Goal: Task Accomplishment & Management: Use online tool/utility

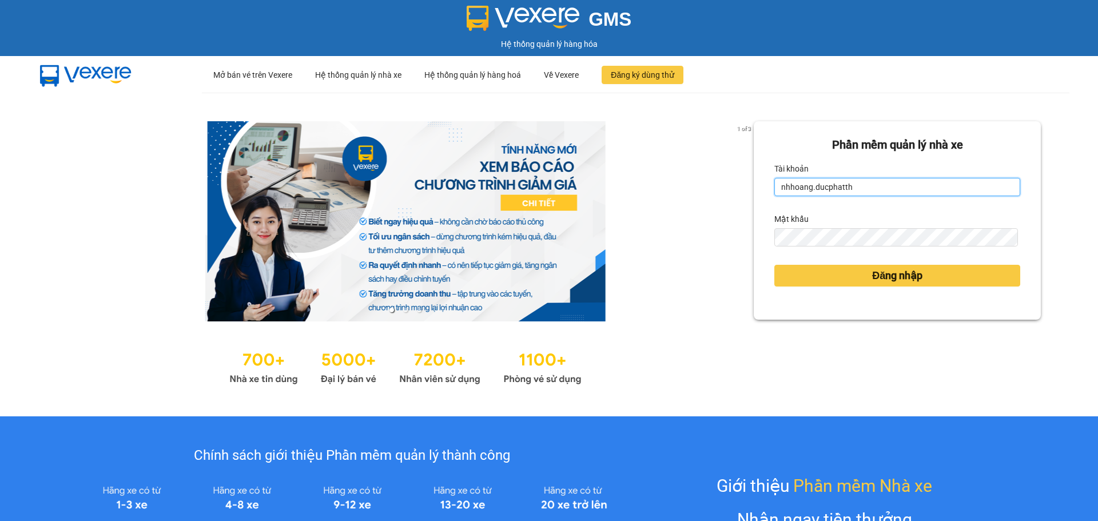
click at [805, 184] on input "nhhoang.ducphatth" at bounding box center [898, 187] width 246 height 18
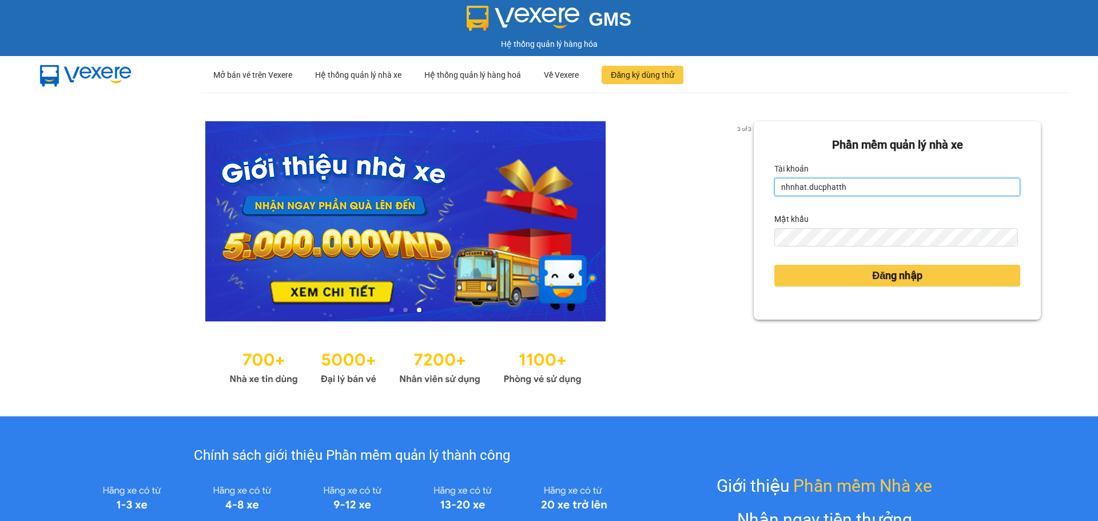
type input "nhnhat.ducphatth"
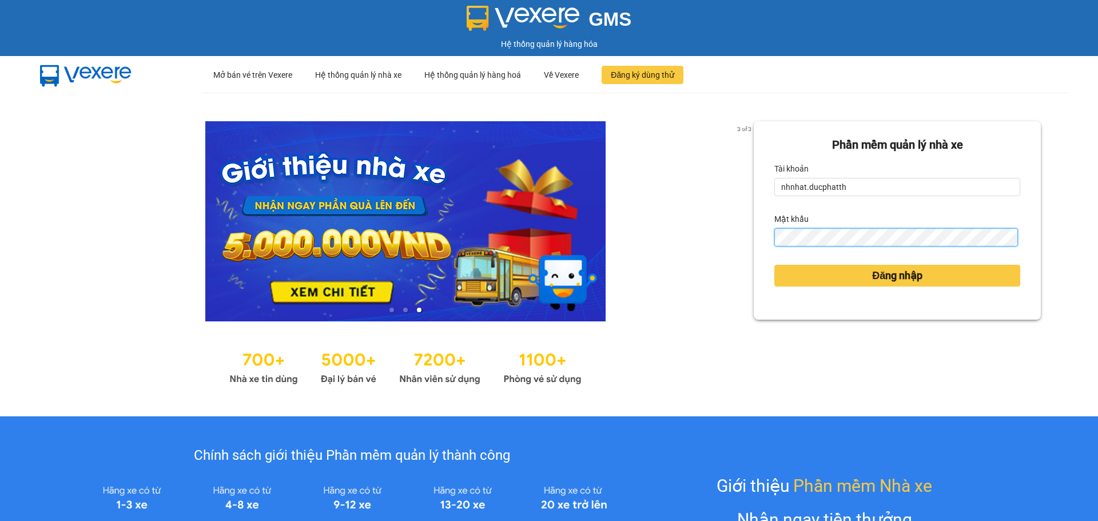
click at [754, 234] on div "Phần mềm quản lý nhà xe Tài khoản nhnhat.ducphatth Mật khẩu Đăng nhập" at bounding box center [897, 220] width 287 height 198
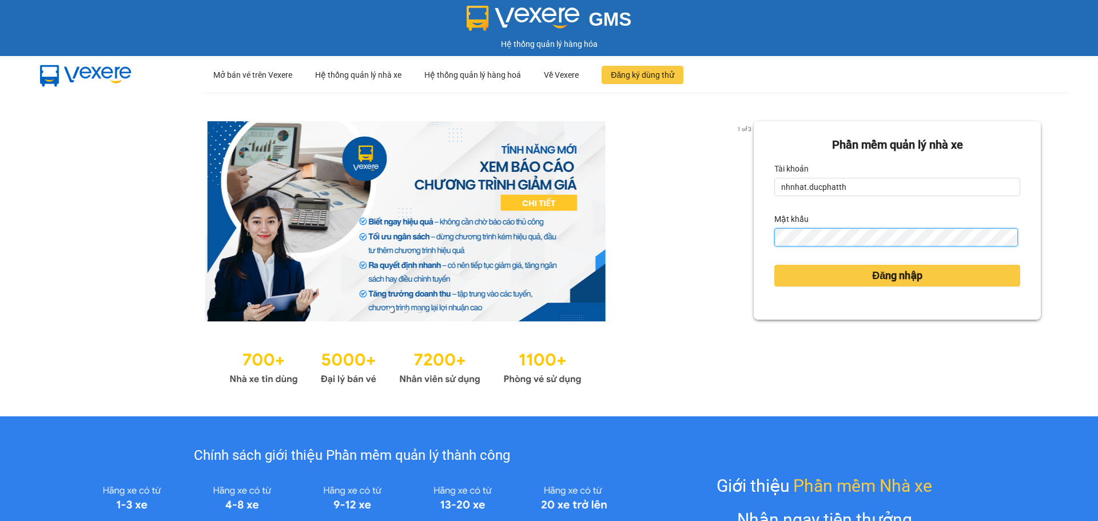
click at [775, 265] on button "Đăng nhập" at bounding box center [898, 276] width 246 height 22
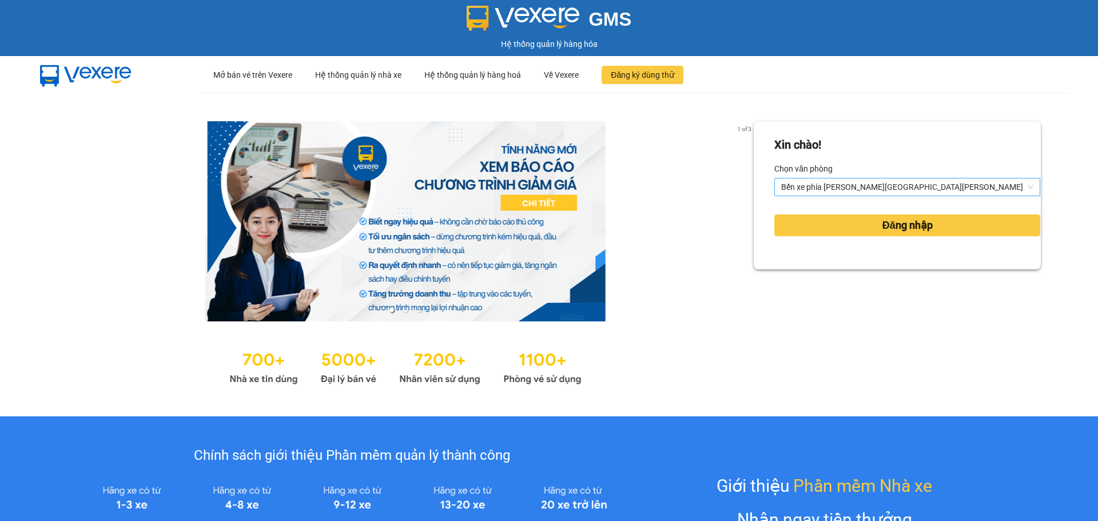
click at [805, 178] on span "Bến xe phía Tây Thanh Hóa" at bounding box center [907, 186] width 252 height 17
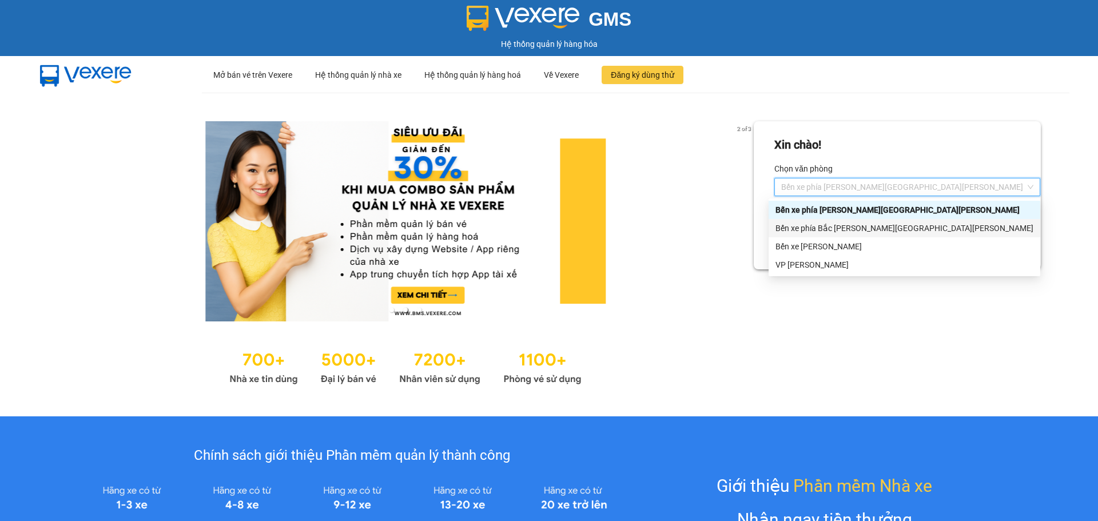
click at [808, 225] on div "Bến xe phía Bắc Thanh Hóa" at bounding box center [905, 228] width 258 height 13
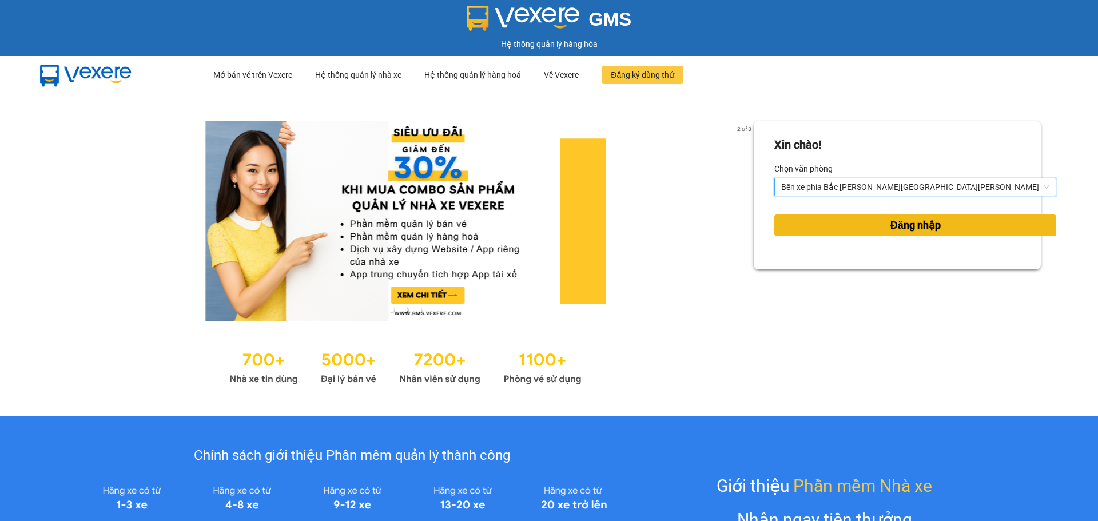
click at [891, 220] on span "Đăng nhập" at bounding box center [916, 225] width 50 height 16
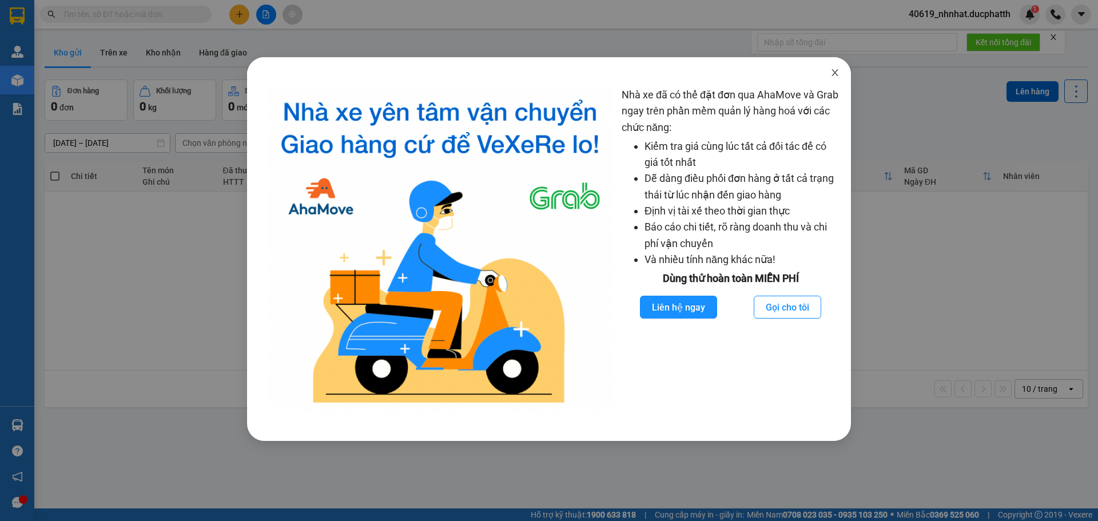
click at [831, 67] on span "Close" at bounding box center [835, 73] width 32 height 32
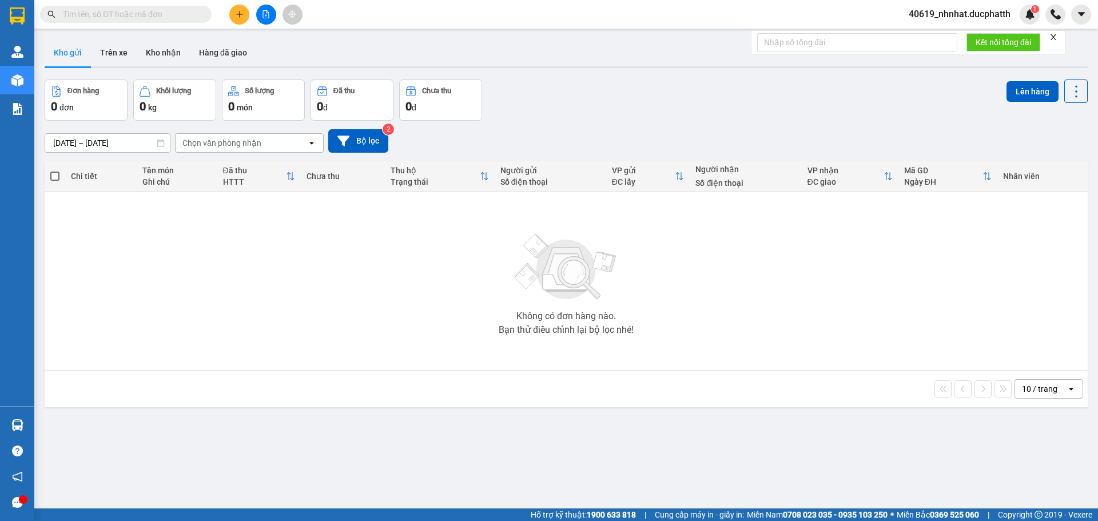
click at [606, 94] on div "Đơn hàng 0 đơn Khối lượng 0 kg Số lượng 0 món Đã thu 0 đ Chưa thu 0 đ Lên hàng" at bounding box center [566, 100] width 1043 height 41
click at [150, 57] on button "Kho nhận" at bounding box center [163, 52] width 53 height 27
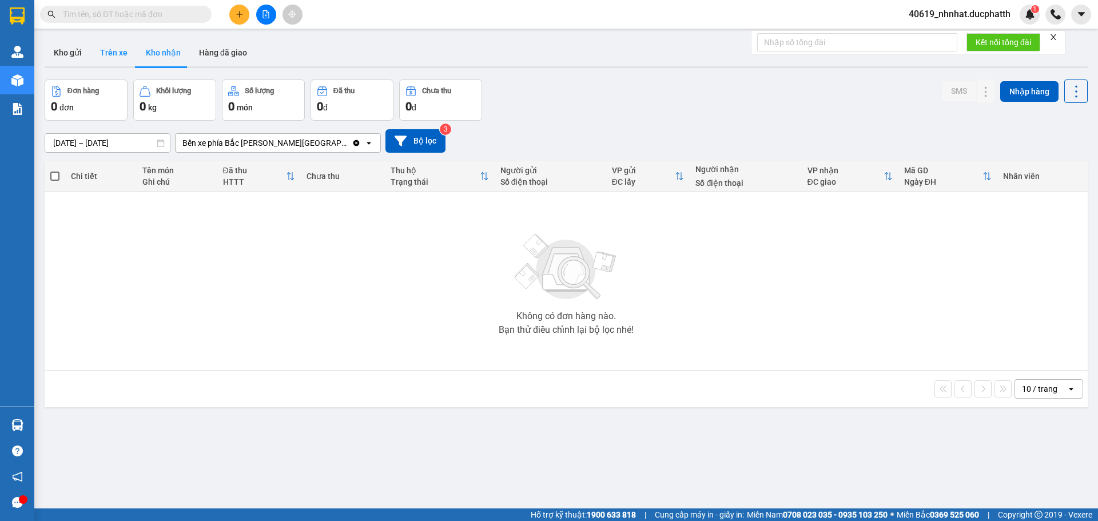
click at [111, 53] on button "Trên xe" at bounding box center [114, 52] width 46 height 27
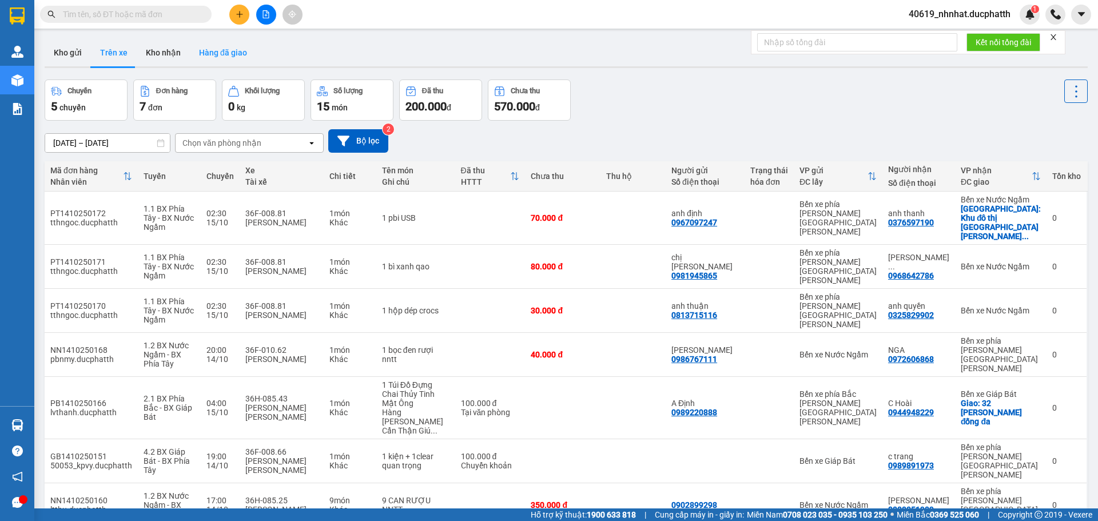
click at [240, 46] on button "Hàng đã giao" at bounding box center [223, 52] width 66 height 27
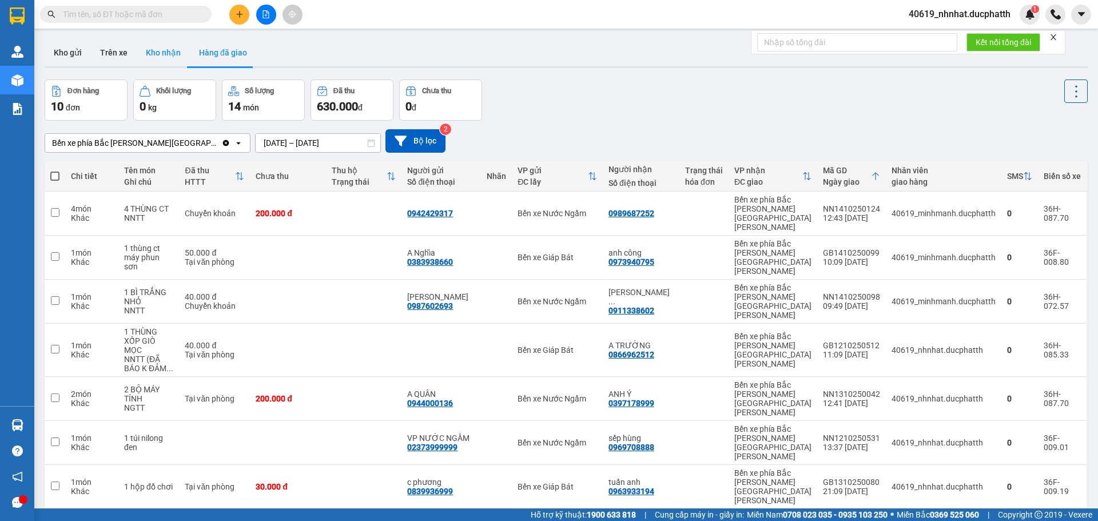
click at [163, 59] on button "Kho nhận" at bounding box center [163, 52] width 53 height 27
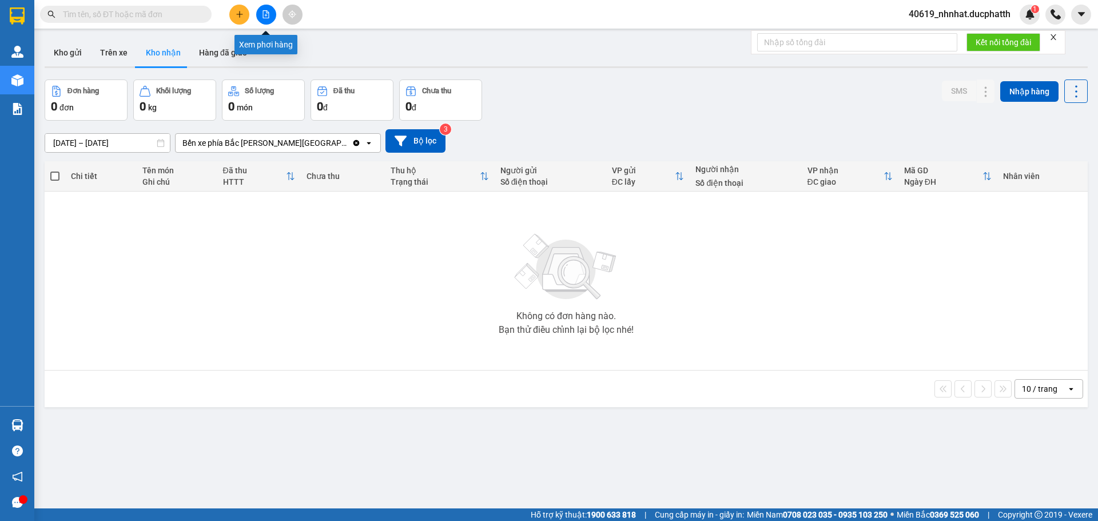
click at [259, 16] on button at bounding box center [266, 15] width 20 height 20
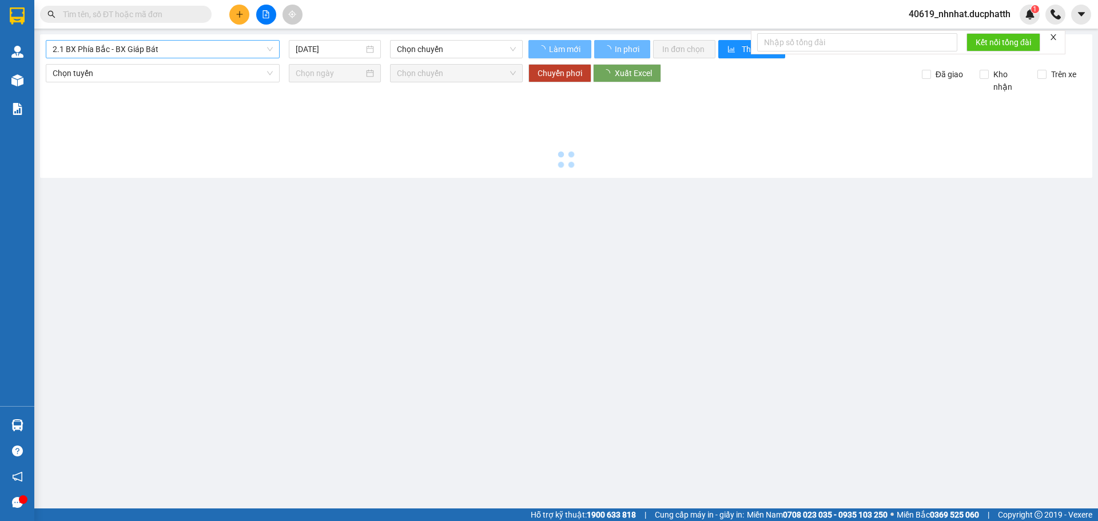
type input "15/10/2025"
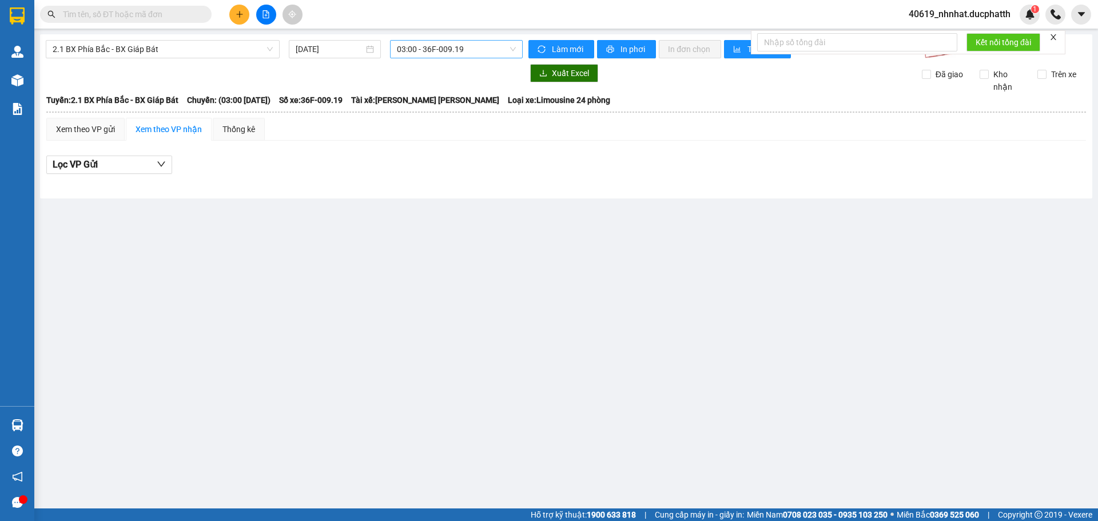
click at [428, 51] on span "03:00 - 36F-009.19" at bounding box center [456, 49] width 119 height 17
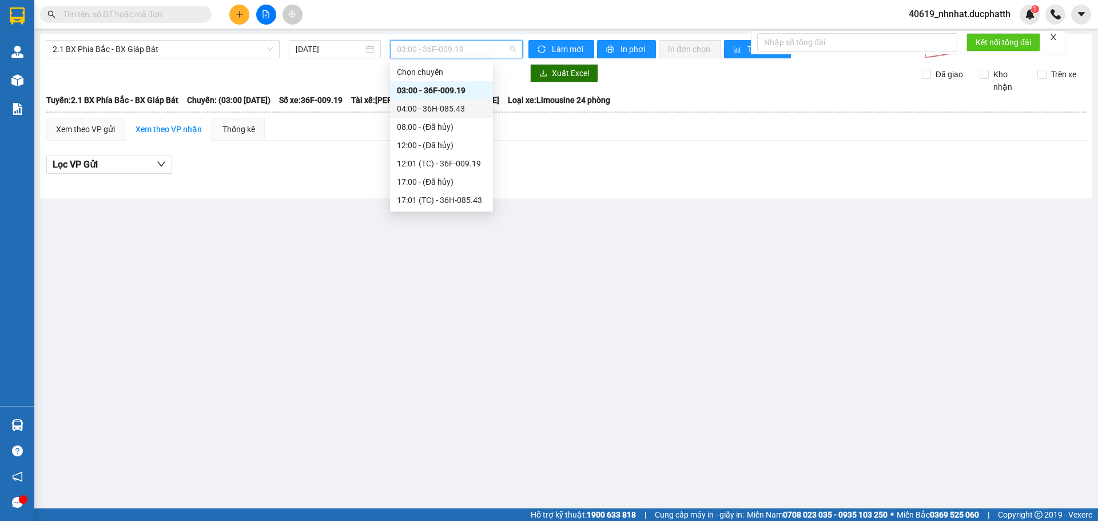
click at [420, 108] on div "04:00 - 36H-085.43" at bounding box center [441, 108] width 89 height 13
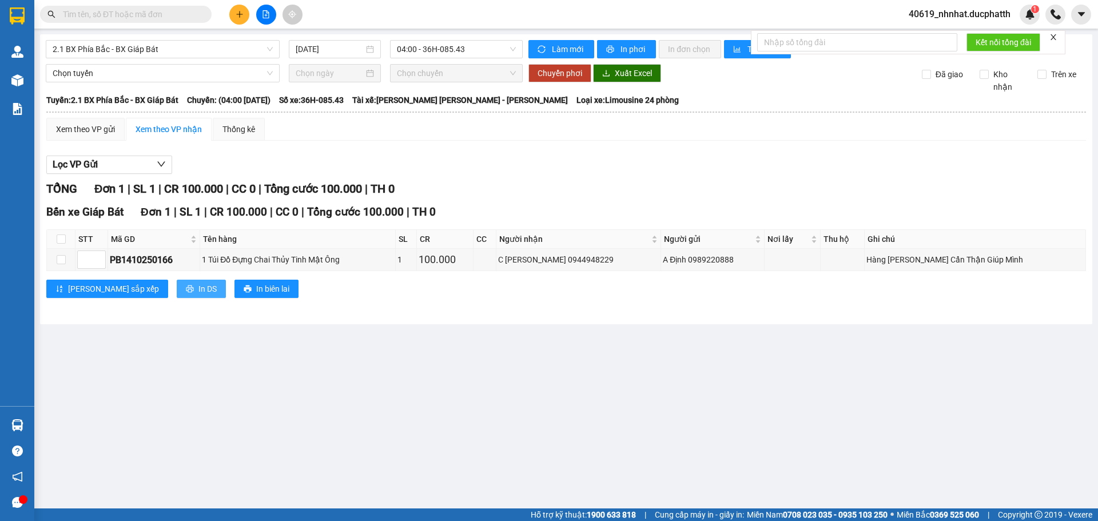
click at [198, 291] on span "In DS" at bounding box center [207, 289] width 18 height 13
